Goal: Transaction & Acquisition: Obtain resource

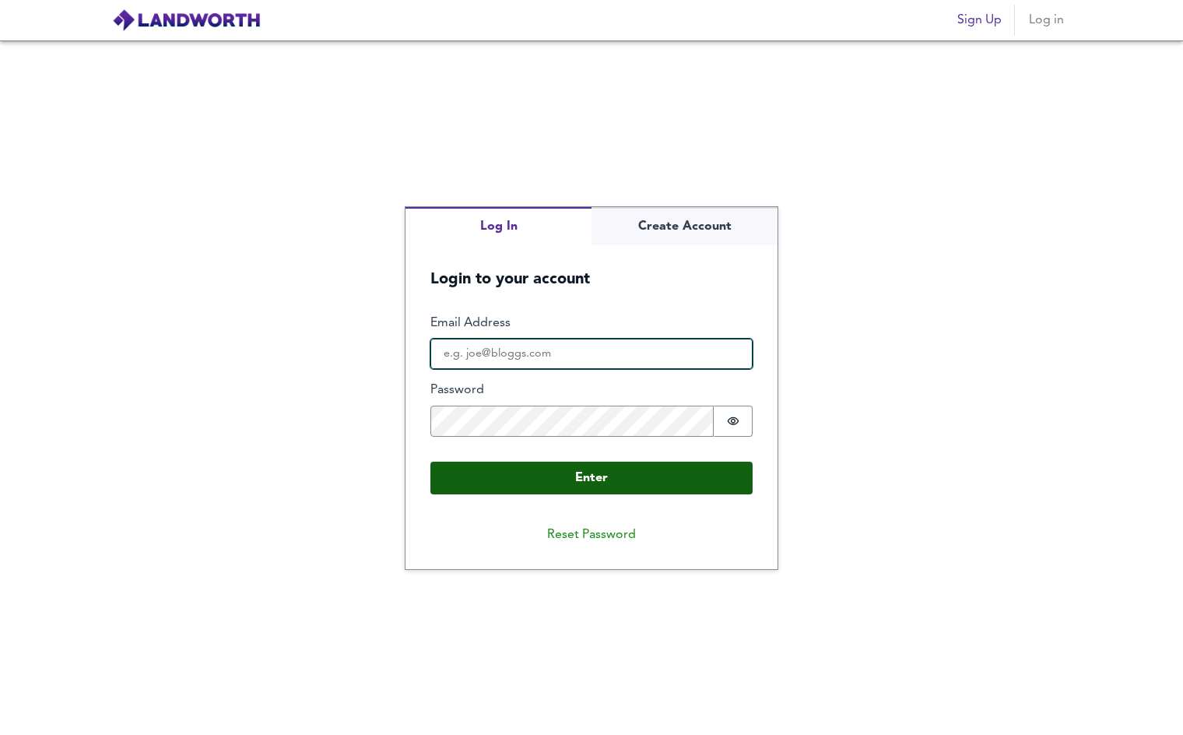
type input "[EMAIL_ADDRESS][DOMAIN_NAME]"
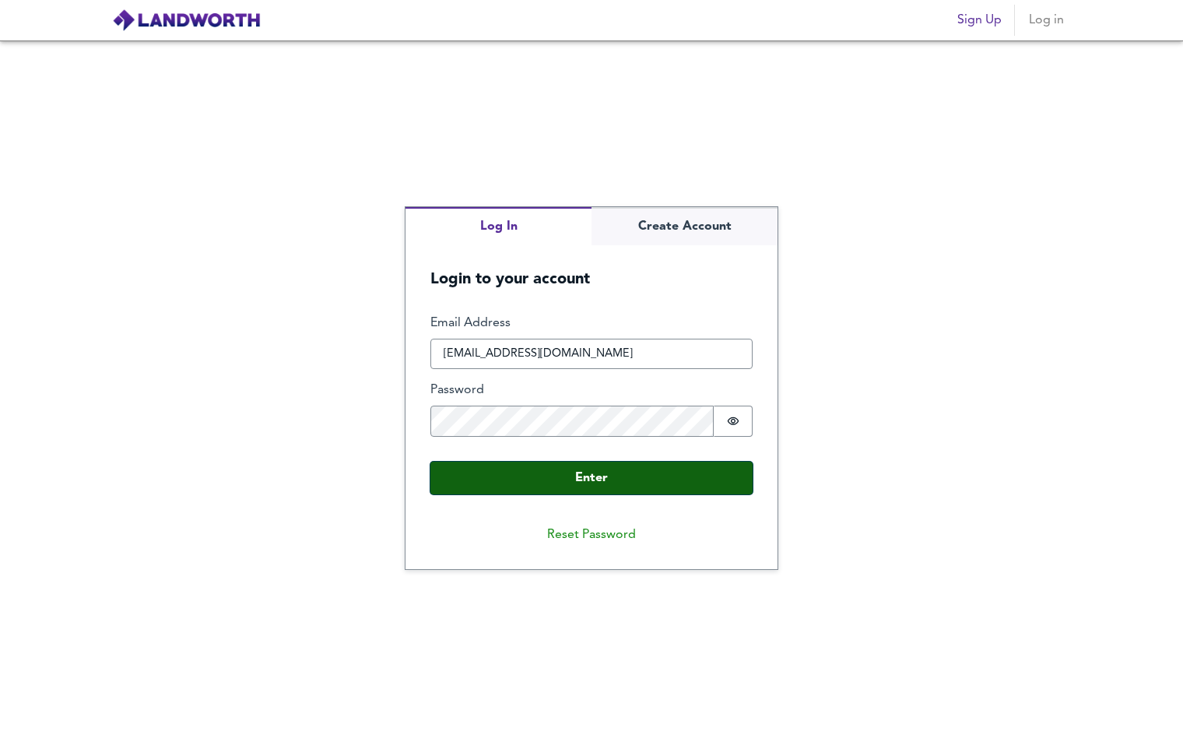
click at [541, 475] on button "Enter" at bounding box center [591, 478] width 322 height 33
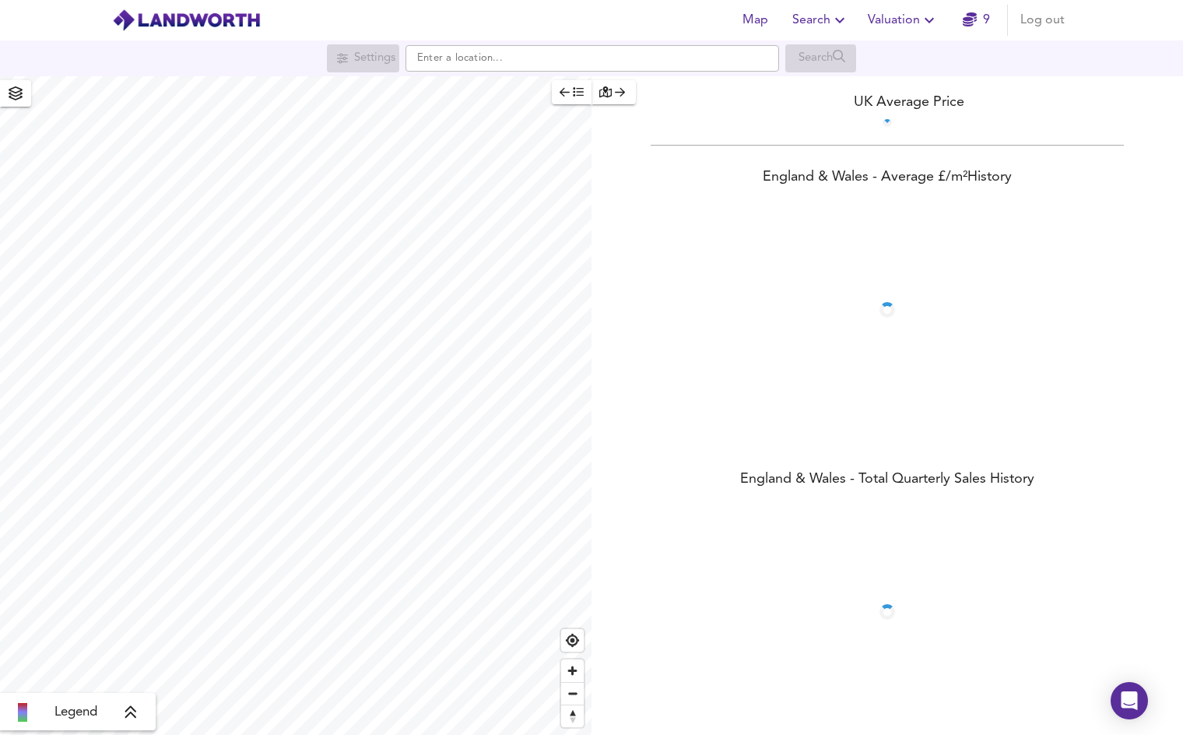
click at [954, 16] on span "9" at bounding box center [976, 20] width 50 height 22
click at [897, 19] on span "Valuation" at bounding box center [903, 20] width 71 height 22
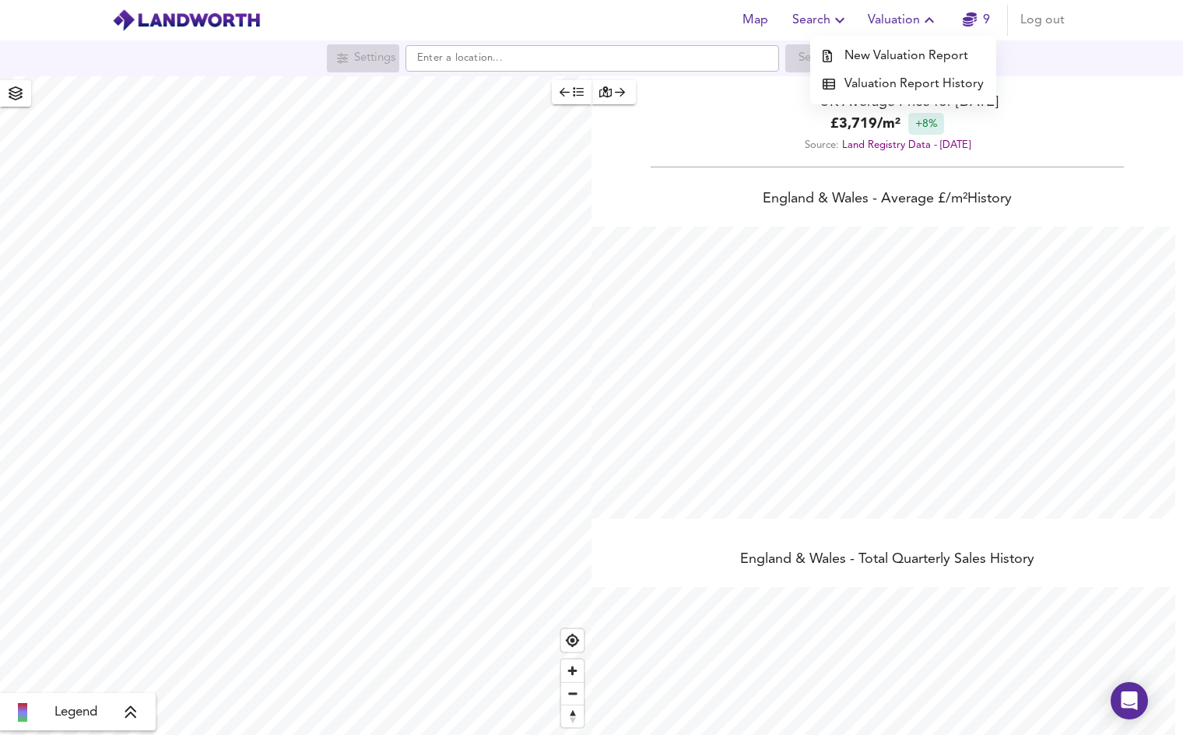
scroll to position [735, 1183]
click at [895, 54] on li "New Valuation Report" at bounding box center [903, 56] width 186 height 28
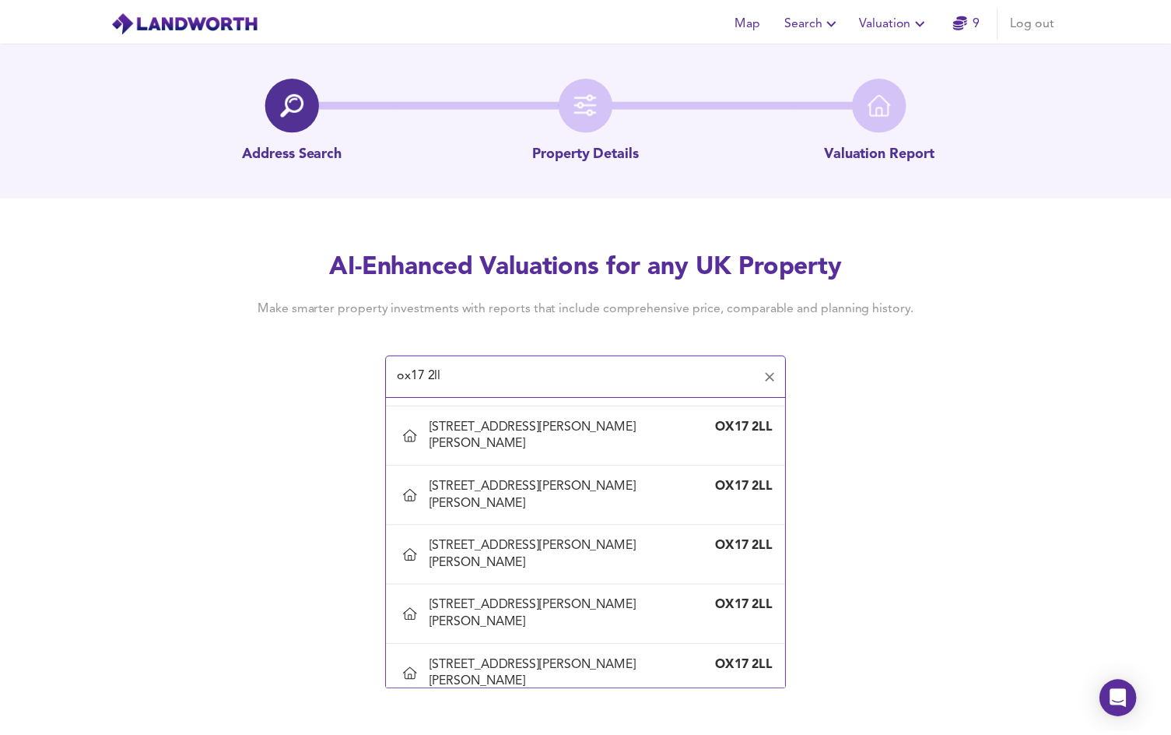
scroll to position [934, 0]
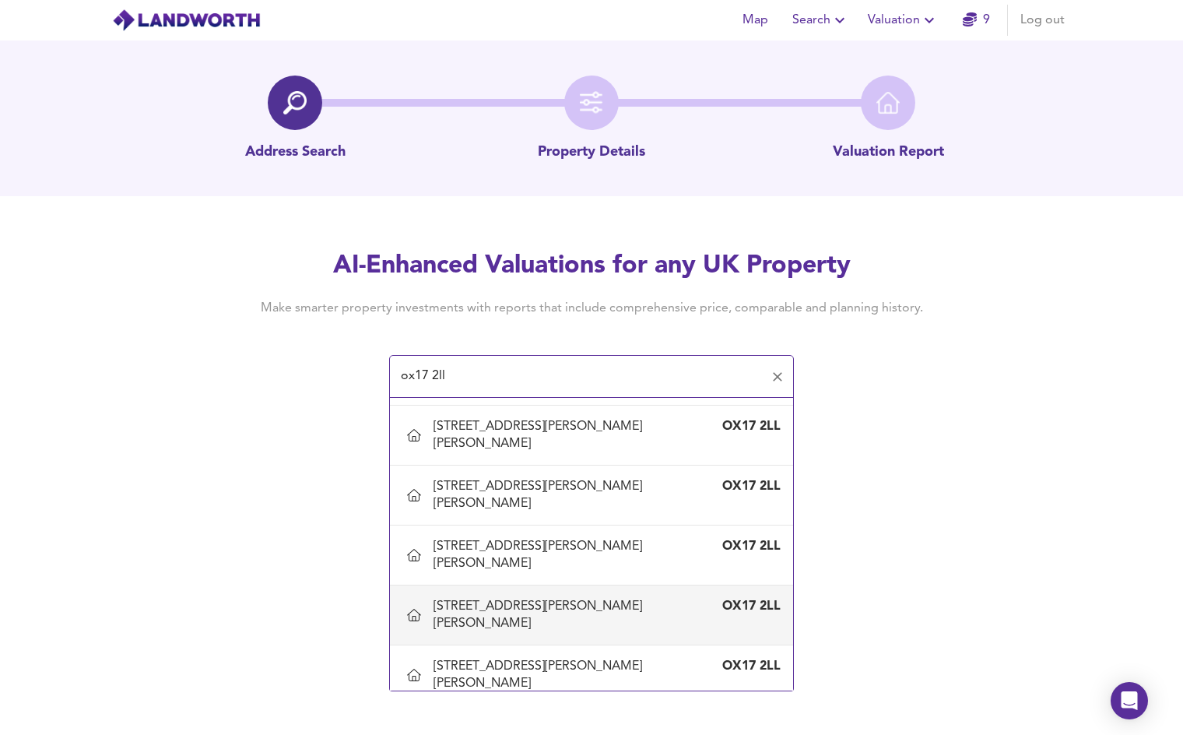
click at [517, 602] on div "[STREET_ADDRESS][PERSON_NAME][PERSON_NAME]" at bounding box center [576, 615] width 285 height 34
type input "[STREET_ADDRESS][PERSON_NAME][PERSON_NAME]"
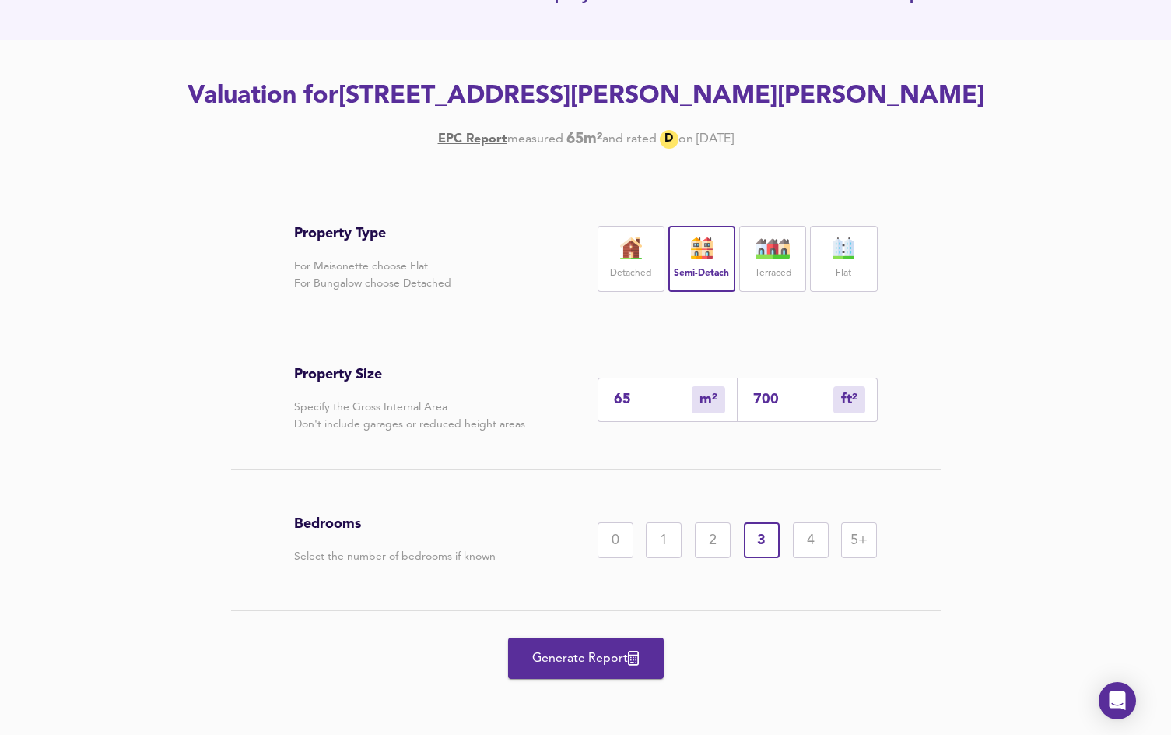
scroll to position [191, 0]
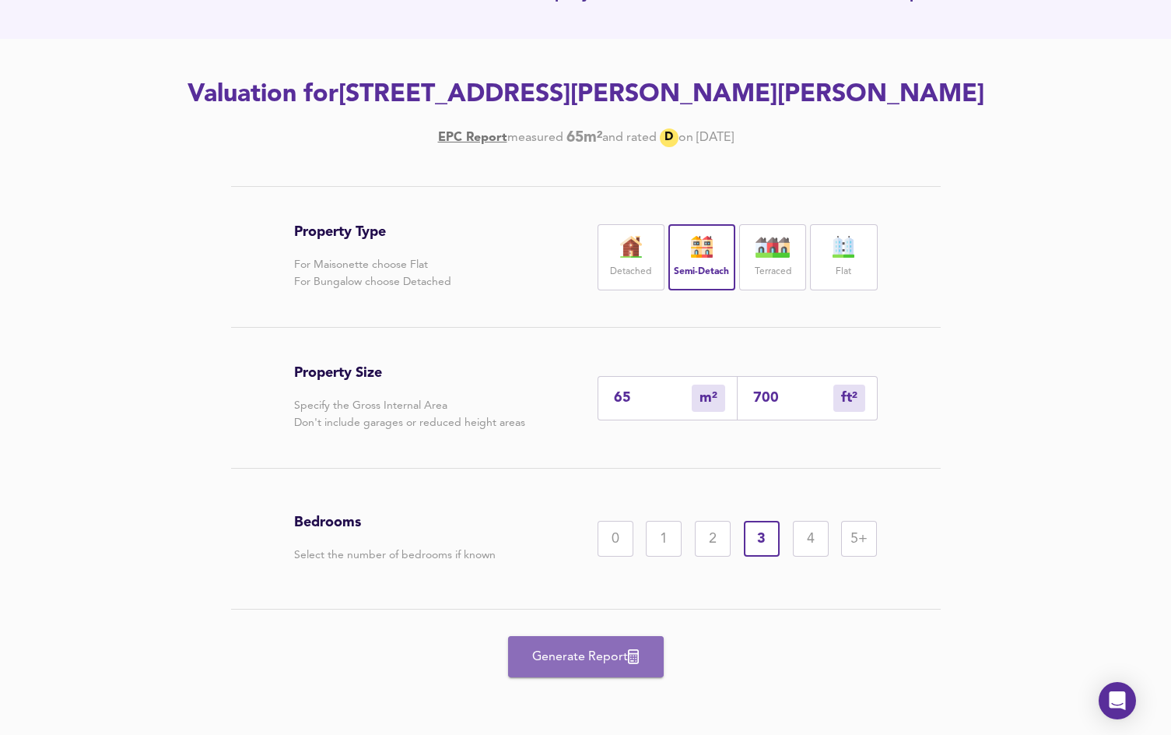
click at [592, 662] on span "Generate Report" at bounding box center [586, 657] width 125 height 22
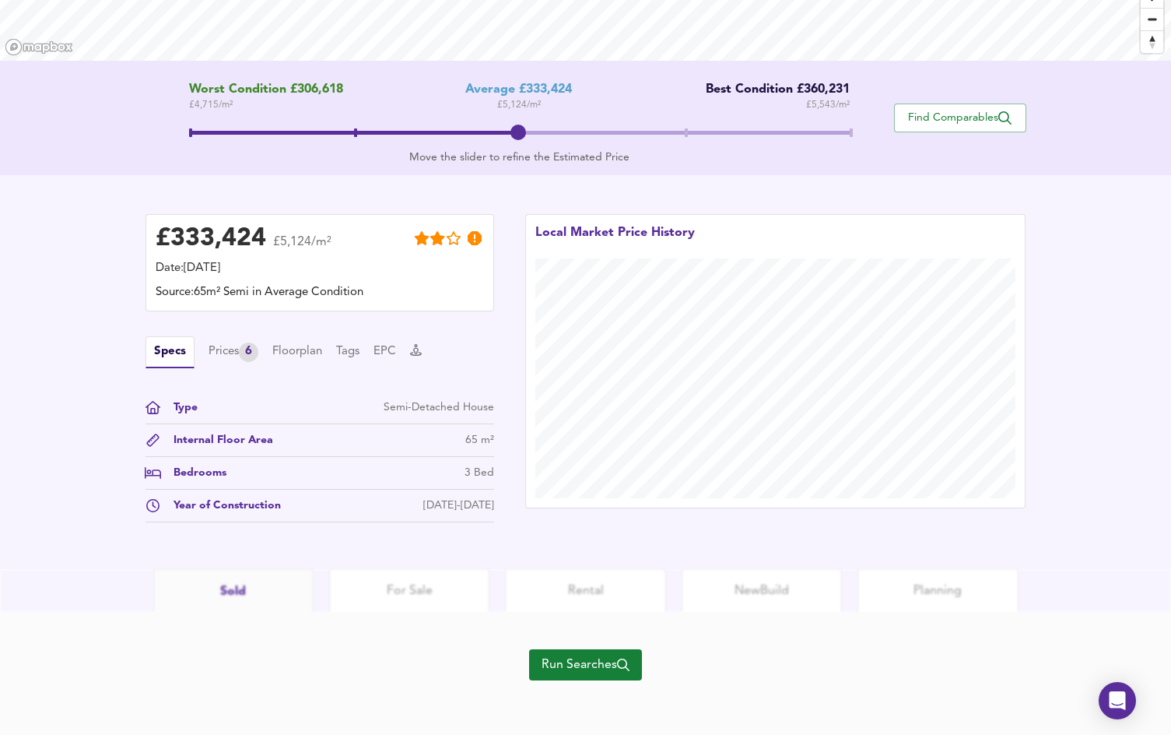
scroll to position [264, 0]
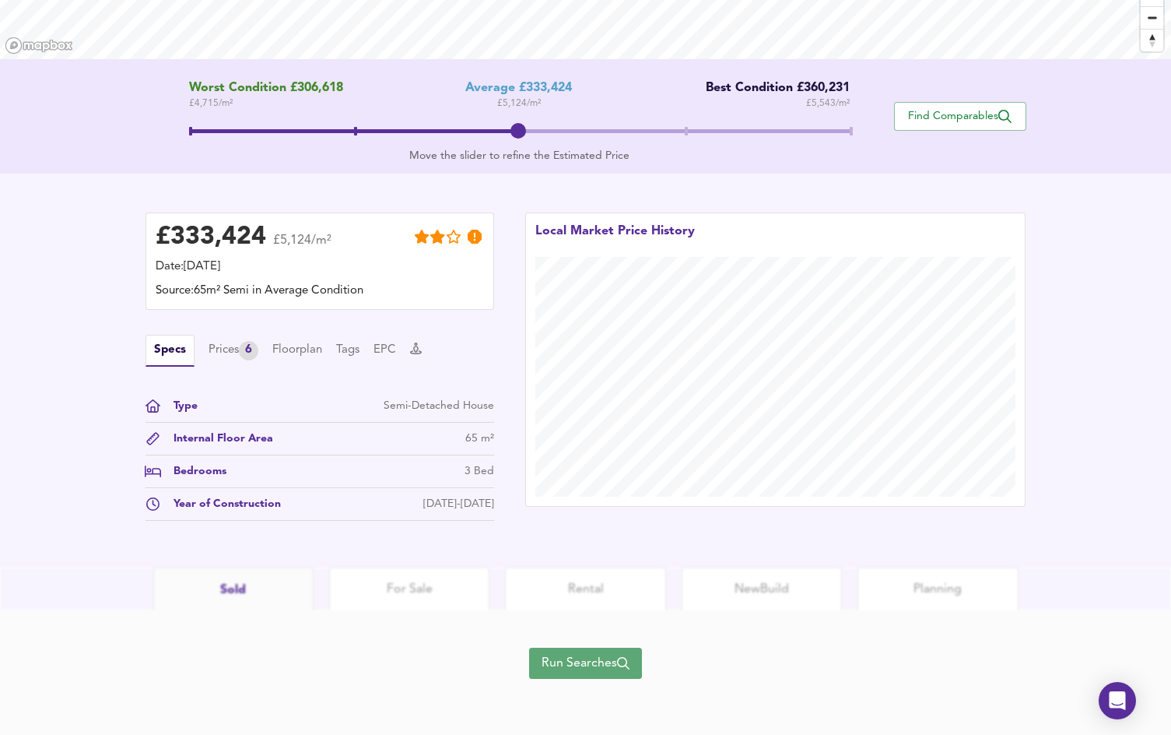
click at [596, 659] on span "Run Searches" at bounding box center [586, 663] width 88 height 22
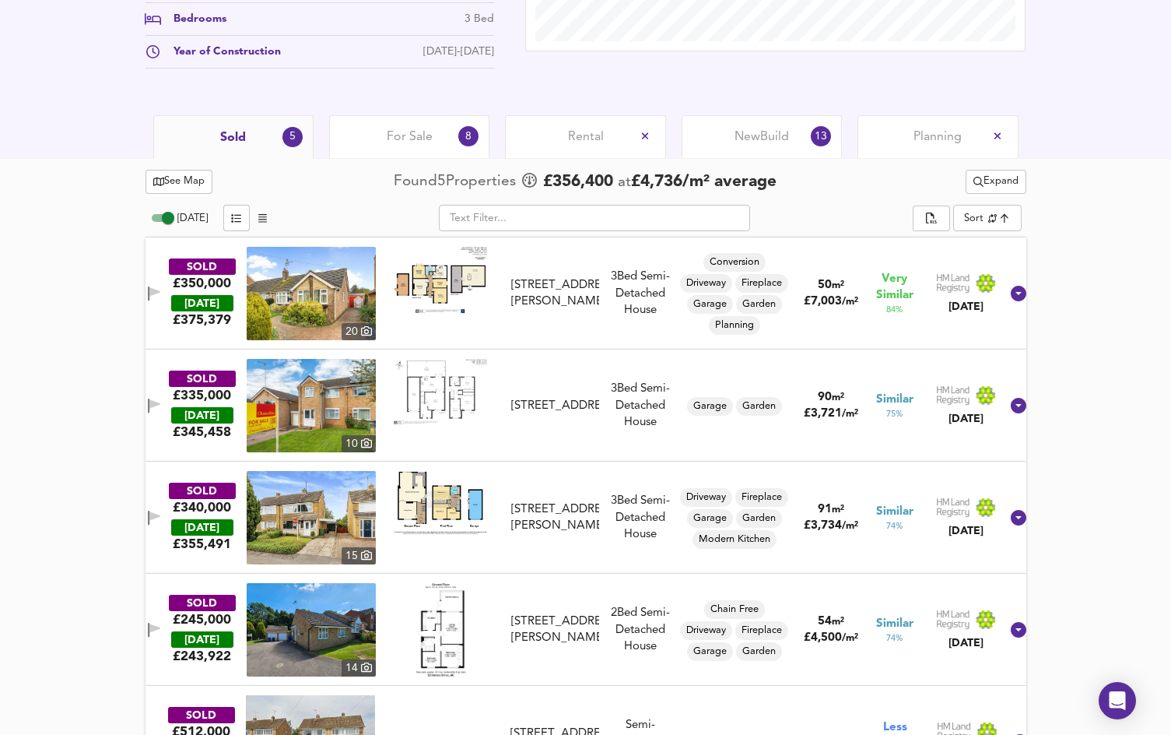
scroll to position [725, 0]
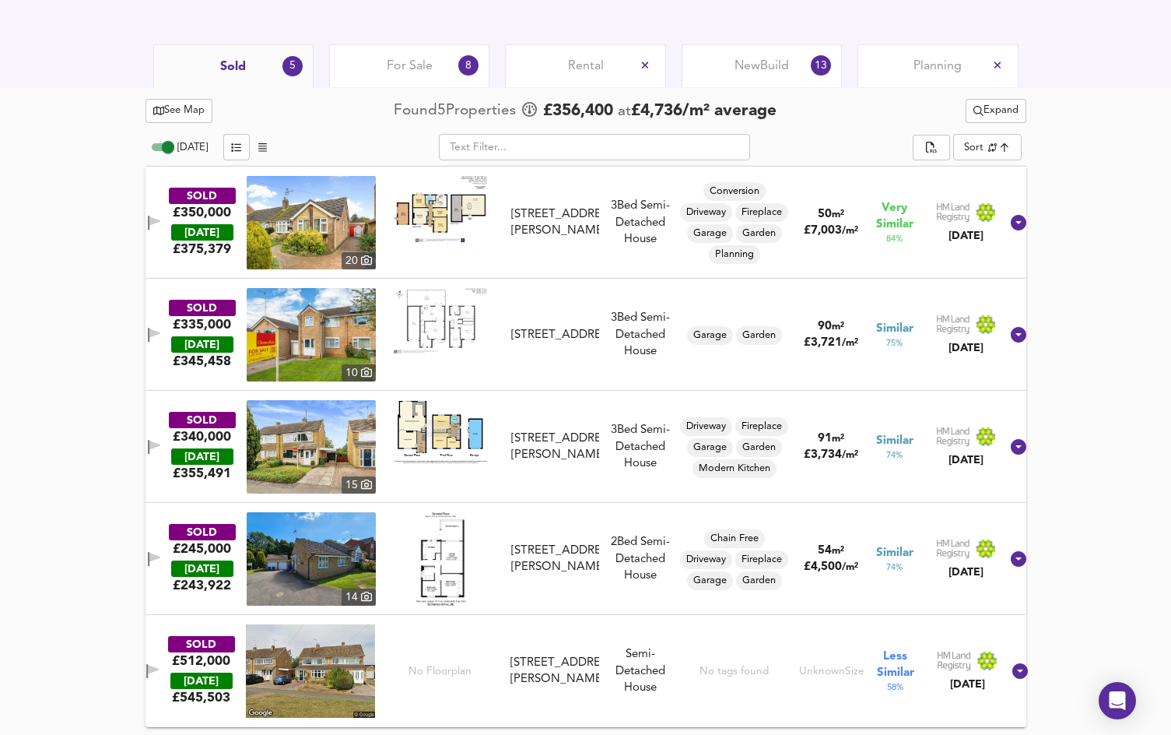
click at [344, 448] on img at bounding box center [311, 446] width 129 height 93
